Goal: Navigation & Orientation: Find specific page/section

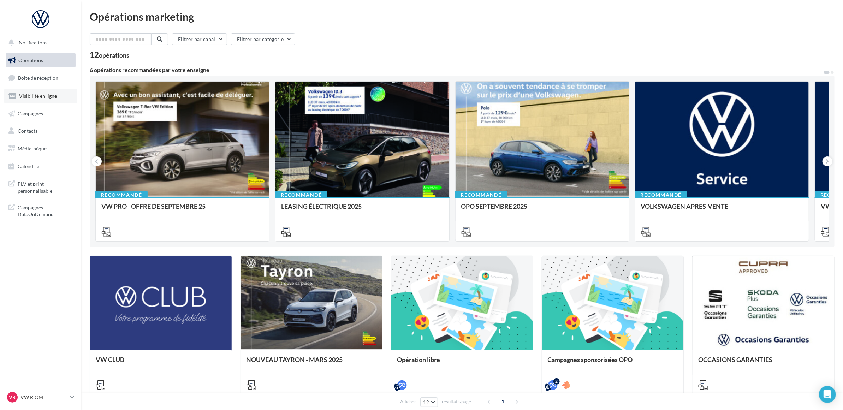
click at [58, 96] on link "Visibilité en ligne" at bounding box center [40, 96] width 73 height 15
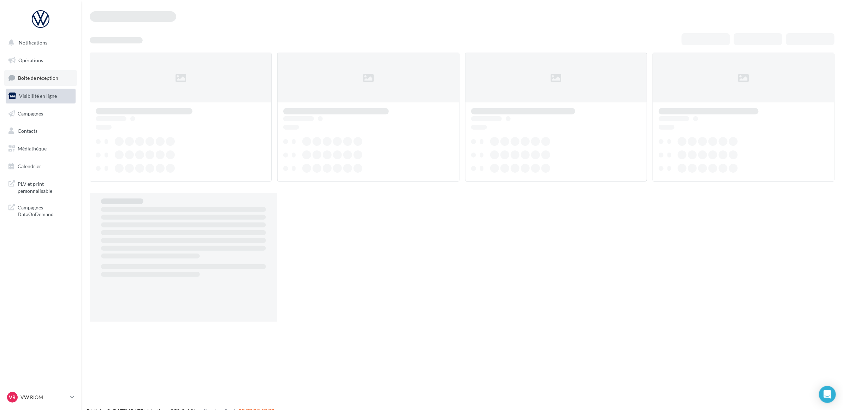
click at [48, 73] on link "Boîte de réception" at bounding box center [40, 77] width 73 height 15
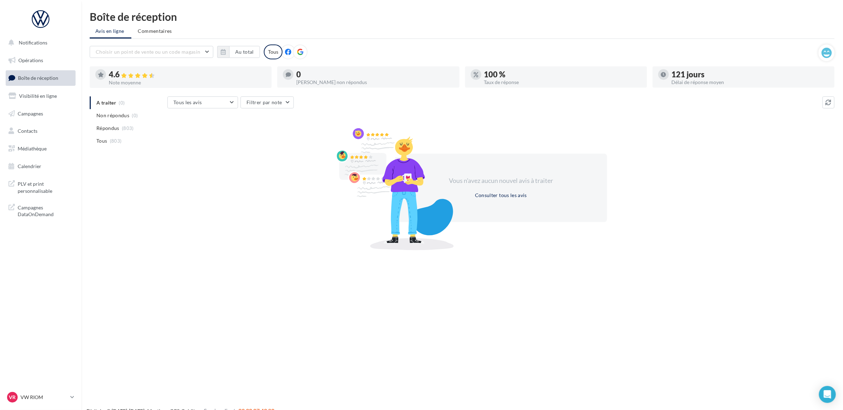
click at [41, 261] on nav "Notifications Opérations Boîte de réception Visibilité en ligne Campagnes Conta…" at bounding box center [40, 205] width 81 height 410
click at [44, 396] on p "VW RIOM" at bounding box center [43, 397] width 47 height 7
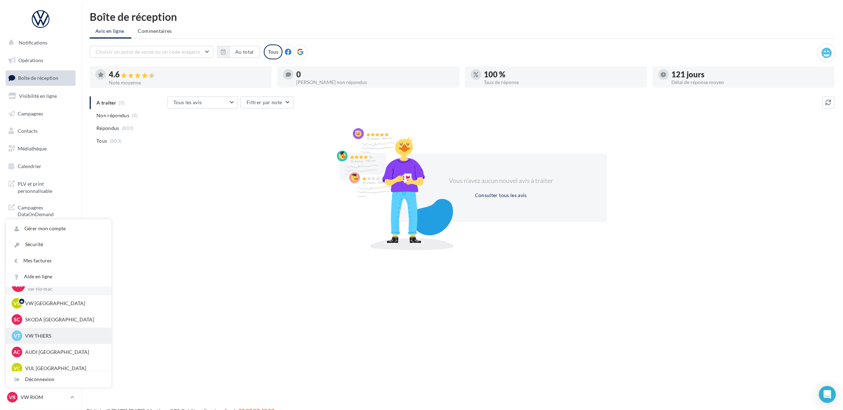
scroll to position [16, 0]
click at [56, 352] on div "AC AUDI CLERMONT FERRAND audi-cler-cha" at bounding box center [59, 347] width 94 height 11
click at [57, 346] on p "AUDI CLERMONT FERRAND" at bounding box center [64, 346] width 78 height 7
